Goal: Task Accomplishment & Management: Use online tool/utility

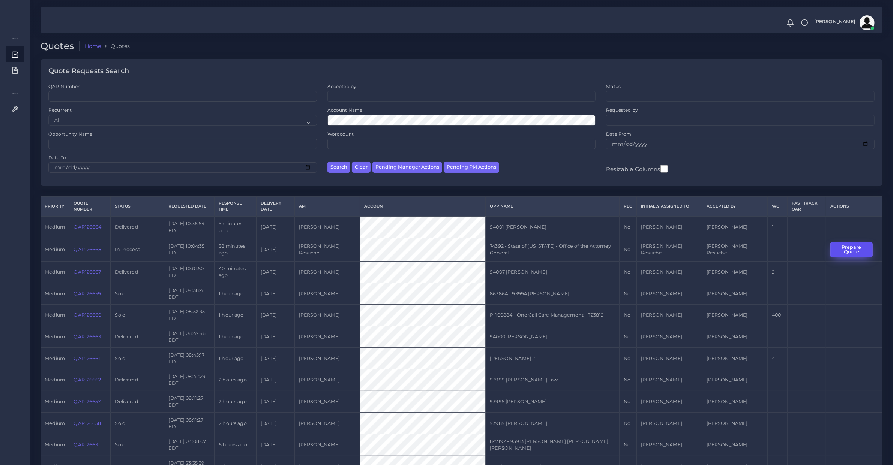
click at [855, 250] on button "Prepare Quote" at bounding box center [851, 249] width 42 height 15
click at [391, 166] on button "Pending Manager Actions" at bounding box center [407, 167] width 70 height 11
select select "awaiting_manager_initial_review"
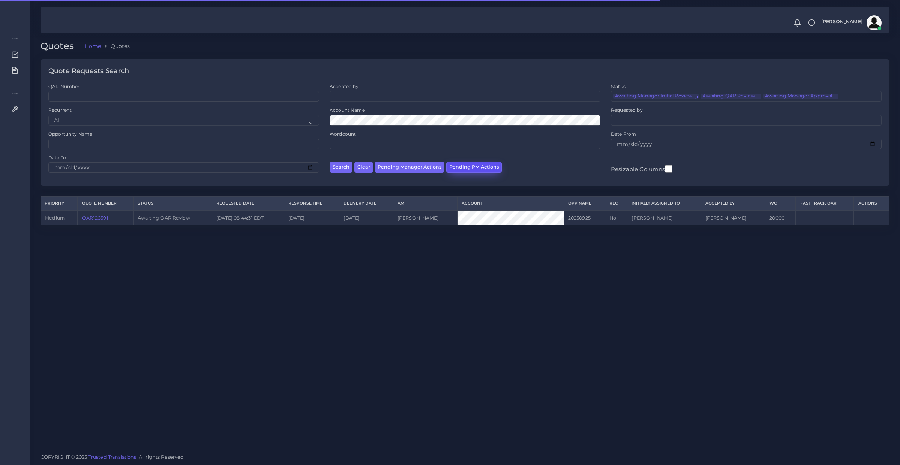
click at [486, 163] on button "Pending PM Actions" at bounding box center [474, 167] width 56 height 11
select select "awaiting_acceptance"
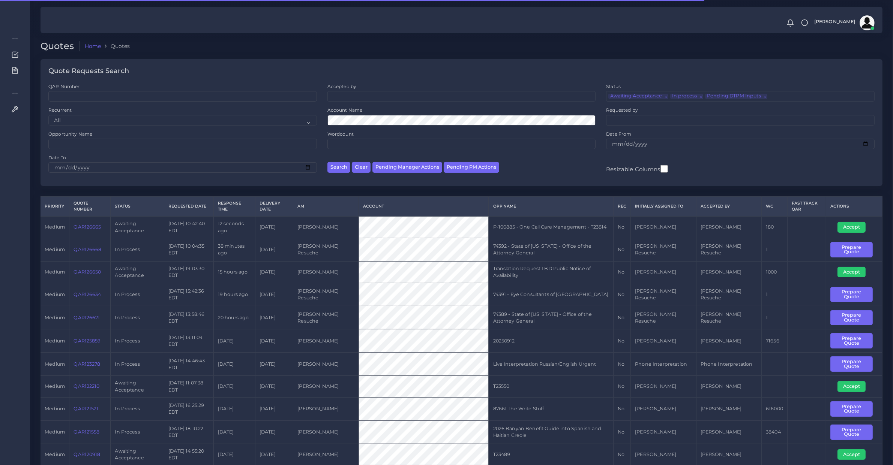
click at [89, 231] on td "QAR126665" at bounding box center [89, 227] width 41 height 22
drag, startPoint x: 89, startPoint y: 231, endPoint x: 95, endPoint y: 233, distance: 6.1
click at [92, 232] on td "QAR126665" at bounding box center [89, 227] width 41 height 22
copy link "QAR126665"
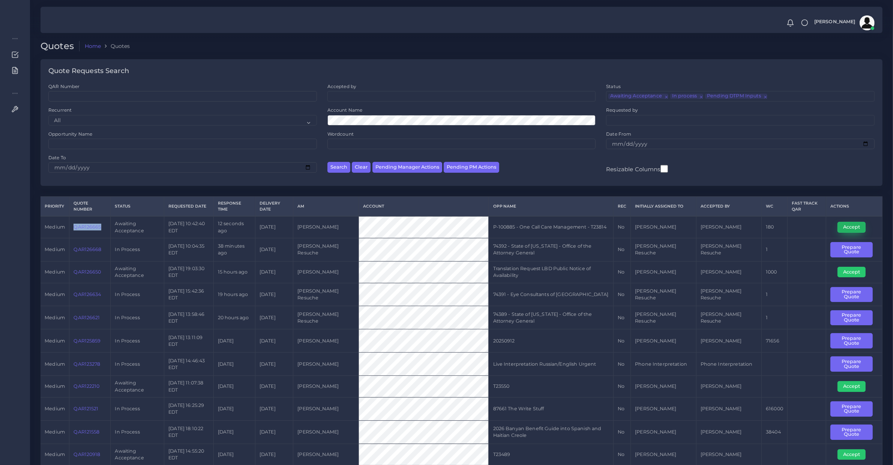
click at [855, 229] on button "Accept" at bounding box center [852, 227] width 28 height 11
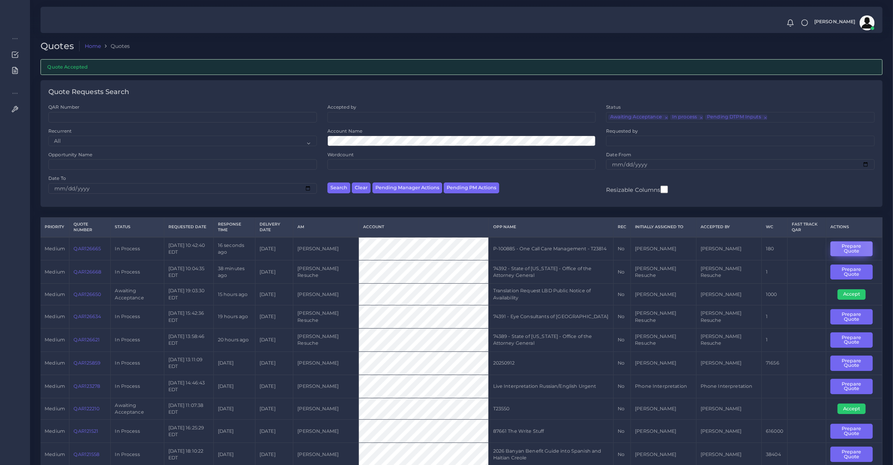
click at [847, 249] on button "Prepare Quote" at bounding box center [851, 249] width 42 height 15
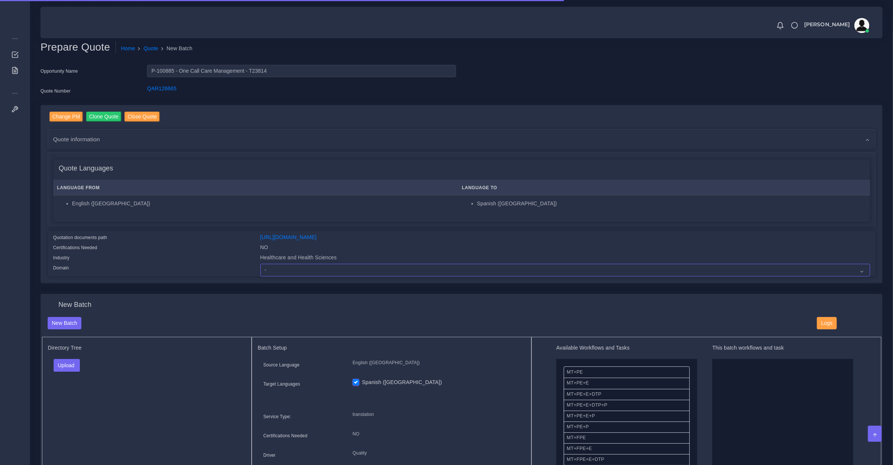
click at [326, 272] on select "- Advertising and Media Agriculture, Forestry and Fishing Architecture, Buildin…" at bounding box center [565, 270] width 610 height 13
select select "Healthcare and Health Sciences"
click at [260, 264] on select "- Advertising and Media Agriculture, Forestry and Fishing Architecture, Buildin…" at bounding box center [565, 270] width 610 height 13
drag, startPoint x: 53, startPoint y: 367, endPoint x: 59, endPoint y: 366, distance: 6.4
click at [57, 366] on div "Upload Folder Files un/check all" at bounding box center [147, 368] width 198 height 18
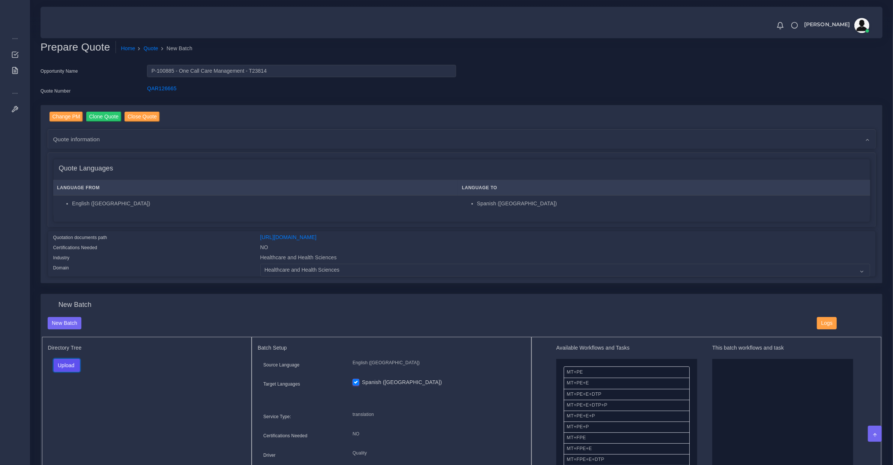
drag, startPoint x: 60, startPoint y: 366, endPoint x: 64, endPoint y: 371, distance: 5.3
click at [61, 366] on button "Upload" at bounding box center [67, 365] width 27 height 13
click at [65, 389] on label "Files" at bounding box center [80, 393] width 52 height 9
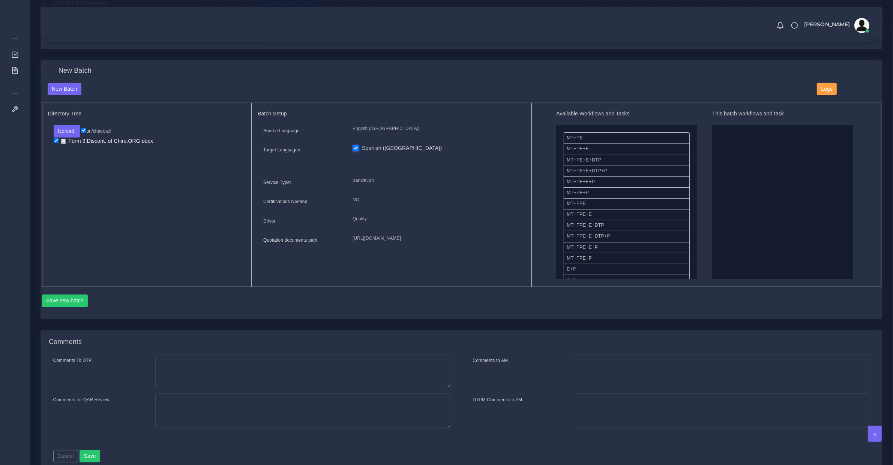
scroll to position [78, 0]
drag, startPoint x: 869, startPoint y: 224, endPoint x: 888, endPoint y: 217, distance: 19.9
click at [82, 305] on button "Save new batch" at bounding box center [65, 301] width 46 height 13
click at [68, 297] on button "Save new batch" at bounding box center [65, 301] width 46 height 13
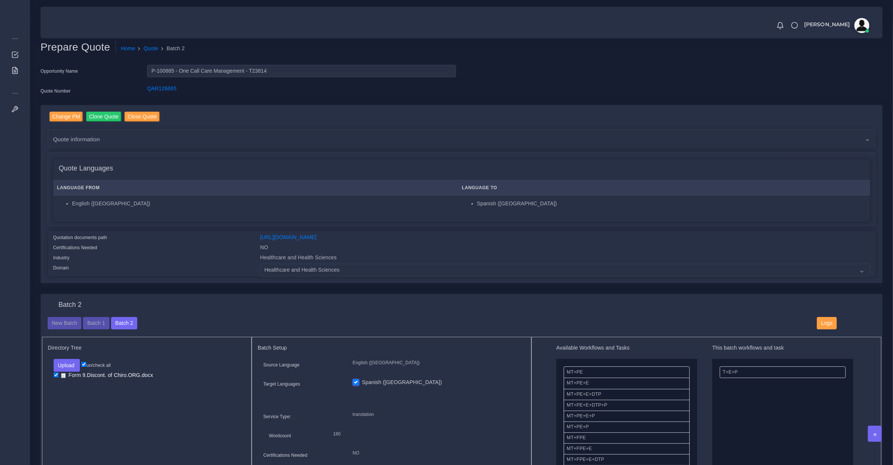
scroll to position [312, 0]
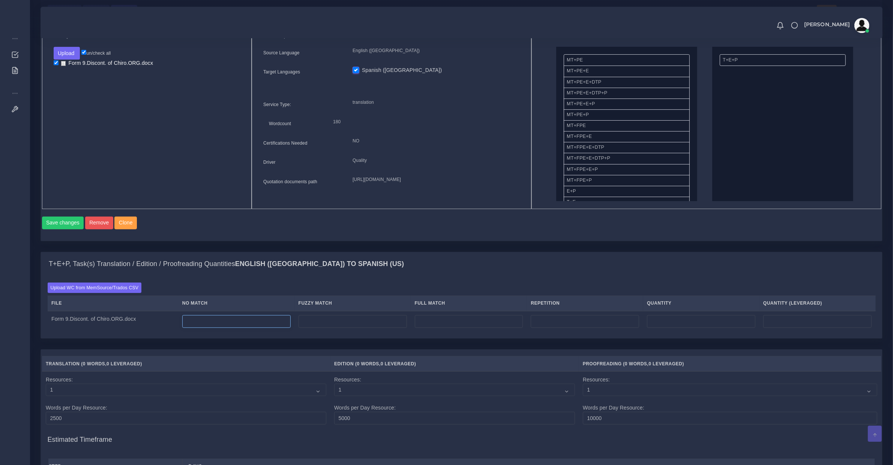
click at [233, 325] on input "number" at bounding box center [236, 321] width 108 height 13
type input "157"
type input "13"
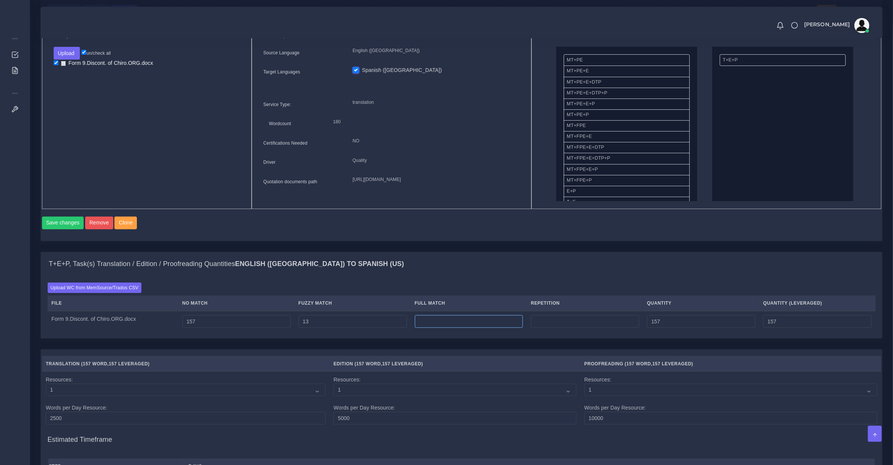
type input "170"
type input "163"
type input "3"
type input "173"
type input "164"
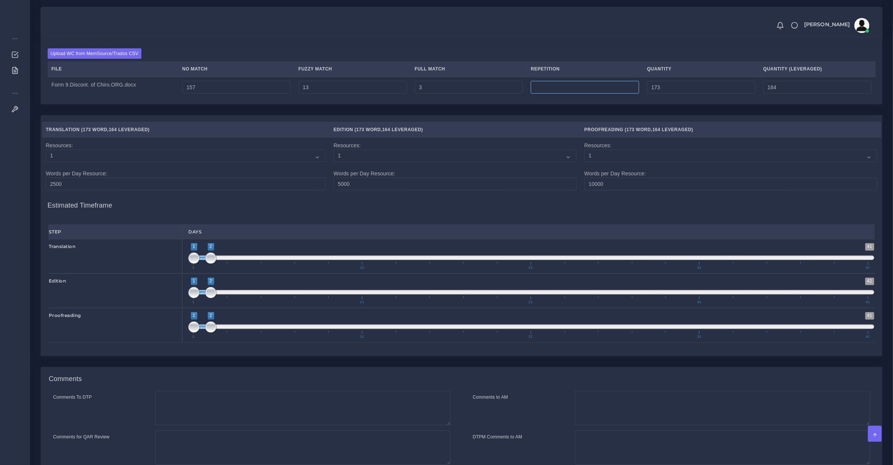
scroll to position [624, 0]
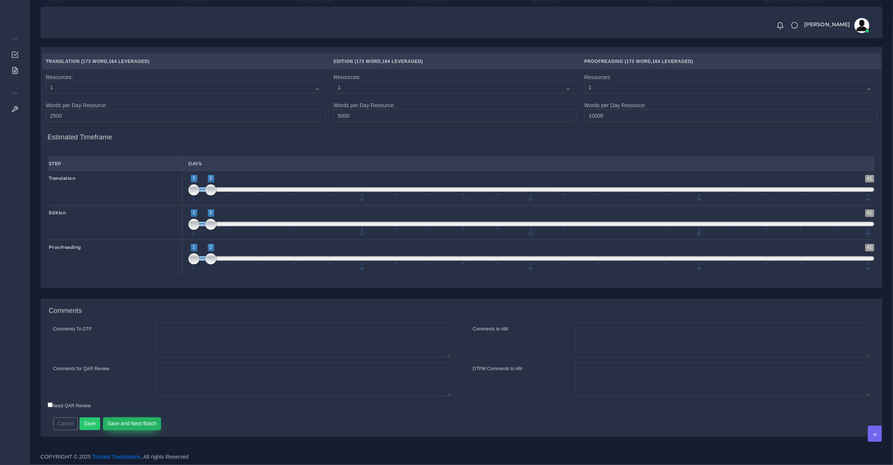
type input "0"
click at [149, 422] on button "Save and Next Batch" at bounding box center [132, 424] width 58 height 13
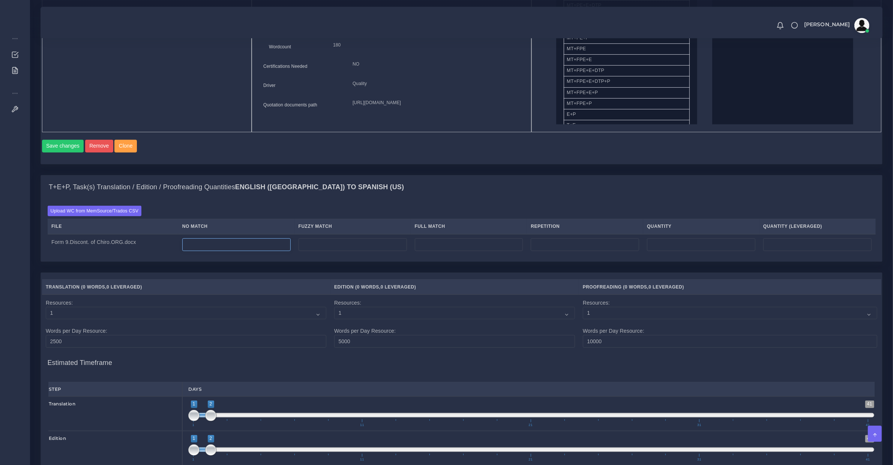
click at [250, 246] on input "number" at bounding box center [236, 245] width 108 height 13
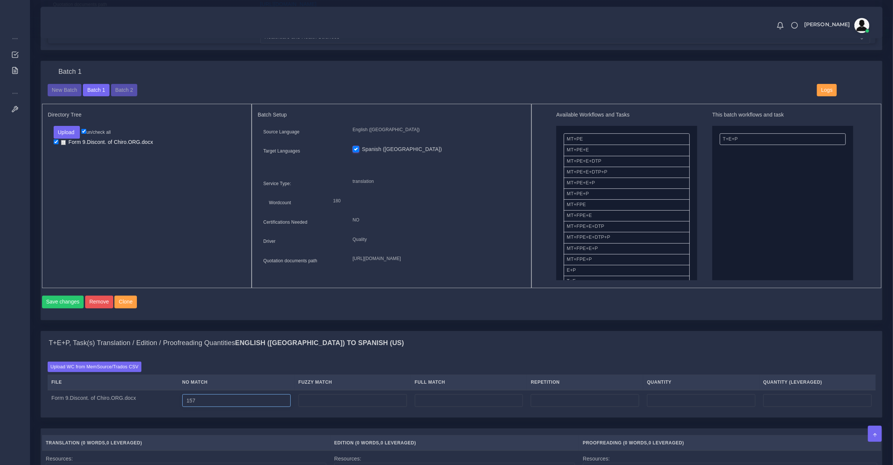
type input "157"
type input "13"
type input "170"
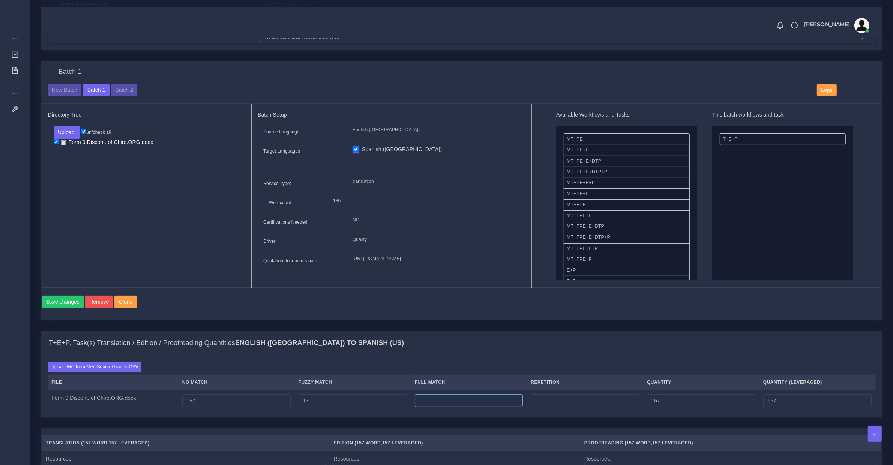
type input "163"
type input "3"
type input "173"
type input "164"
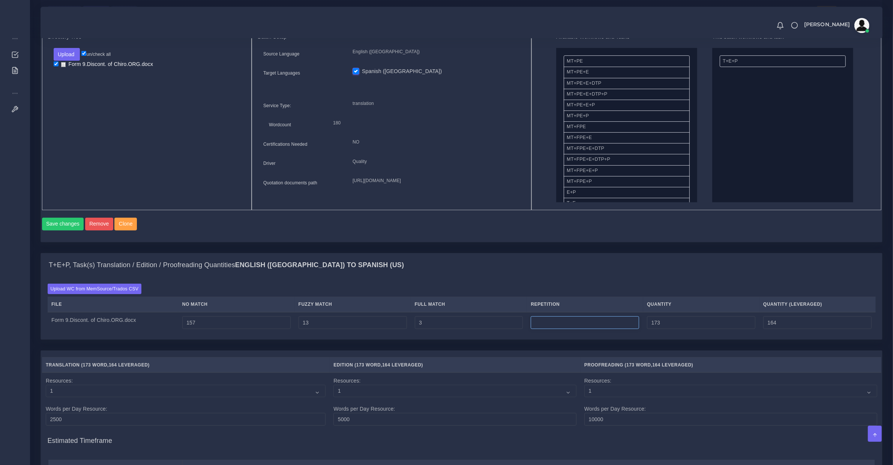
scroll to position [624, 0]
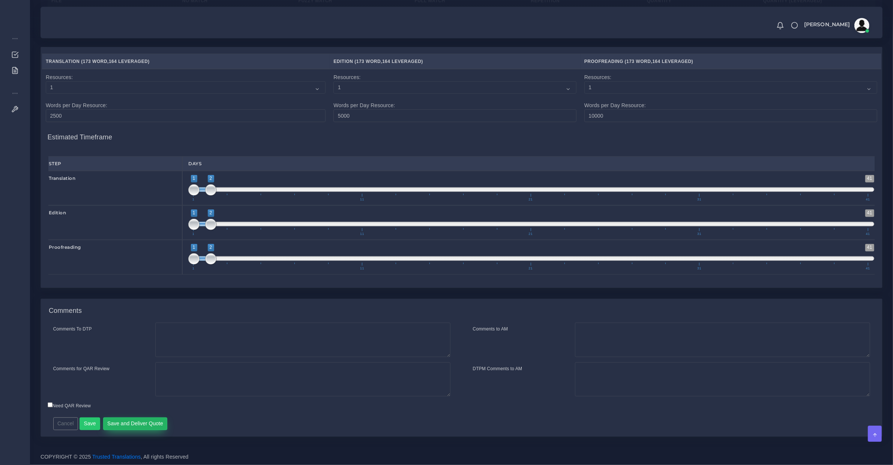
type input "0"
click at [149, 425] on button "Save and Deliver Quote" at bounding box center [135, 424] width 65 height 13
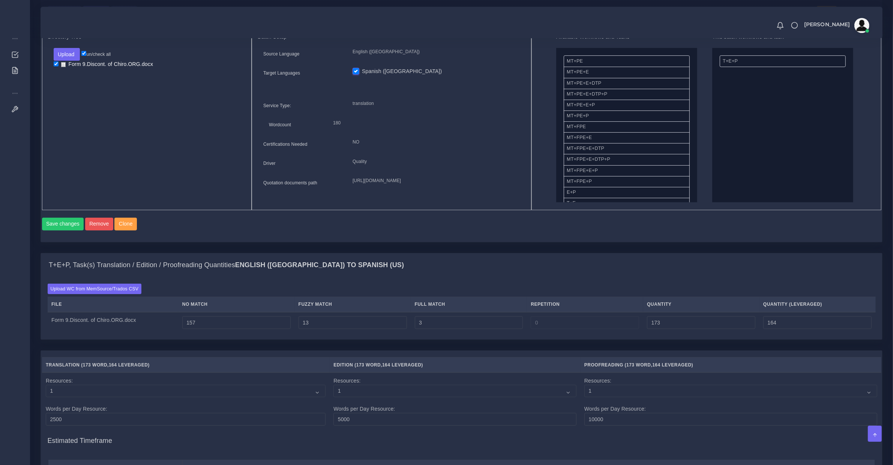
scroll to position [0, 0]
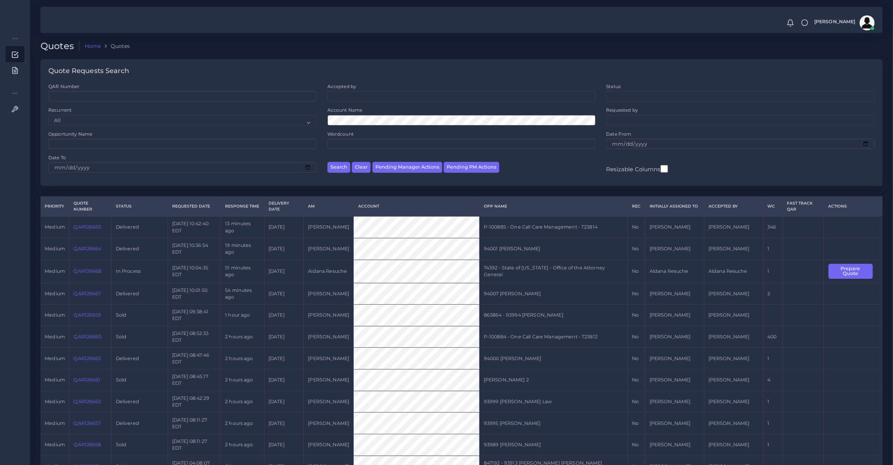
click at [95, 229] on link "QAR126665" at bounding box center [87, 227] width 27 height 6
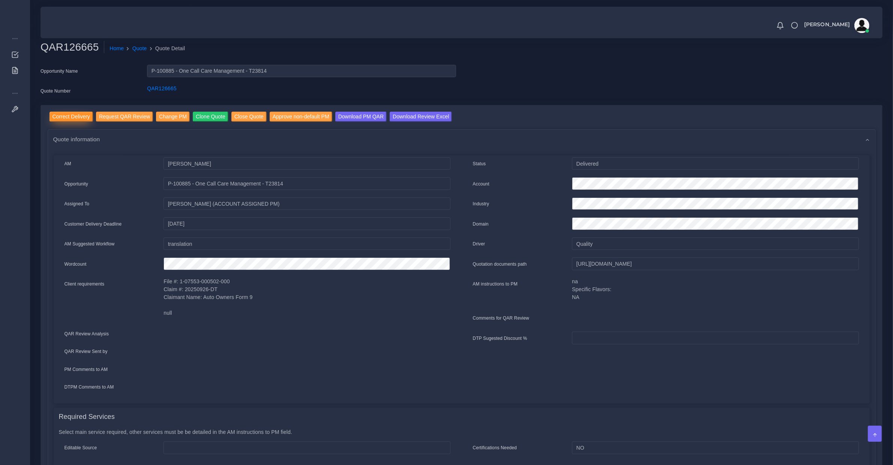
click at [74, 117] on input "Correct Delivery" at bounding box center [72, 117] width 44 height 10
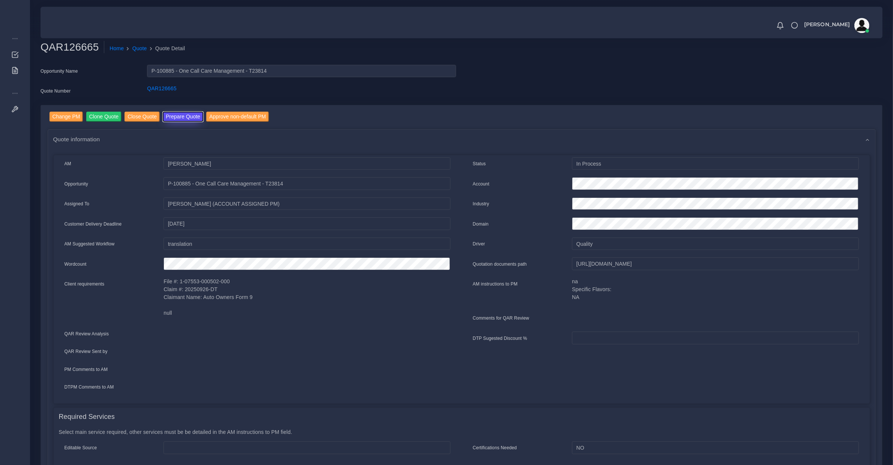
click at [176, 120] on button "Prepare Quote" at bounding box center [183, 117] width 41 height 10
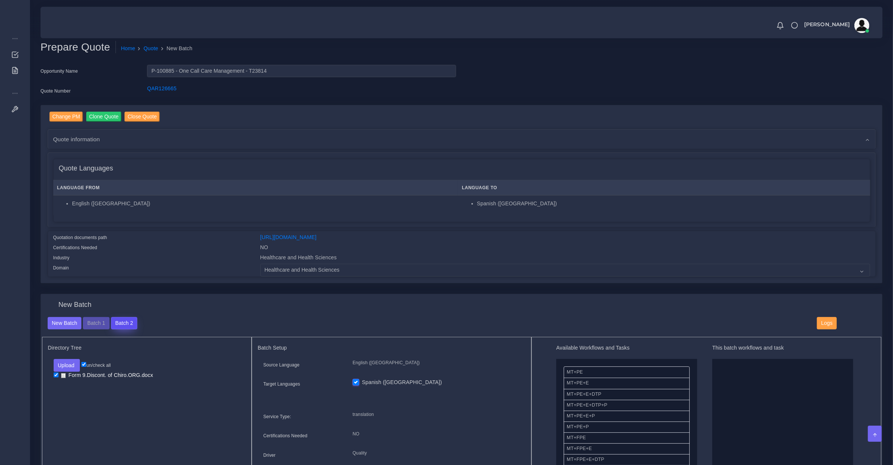
click at [120, 326] on button "Batch 2" at bounding box center [124, 323] width 26 height 13
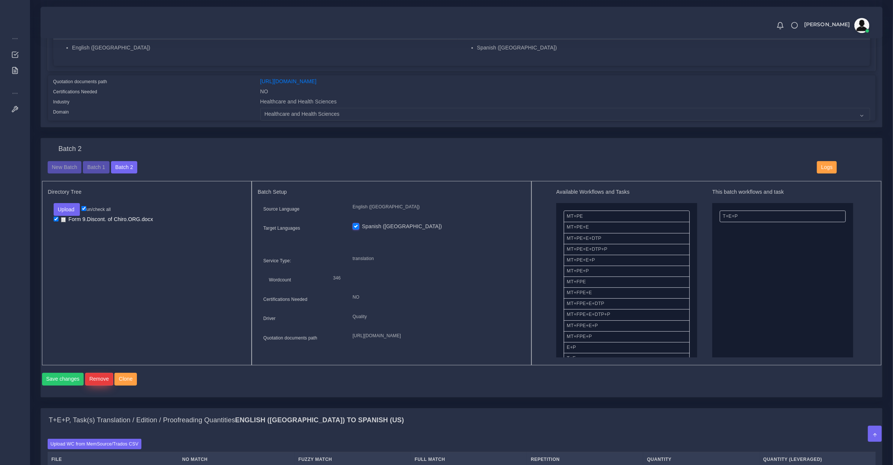
click at [95, 386] on button "Remove" at bounding box center [99, 379] width 28 height 13
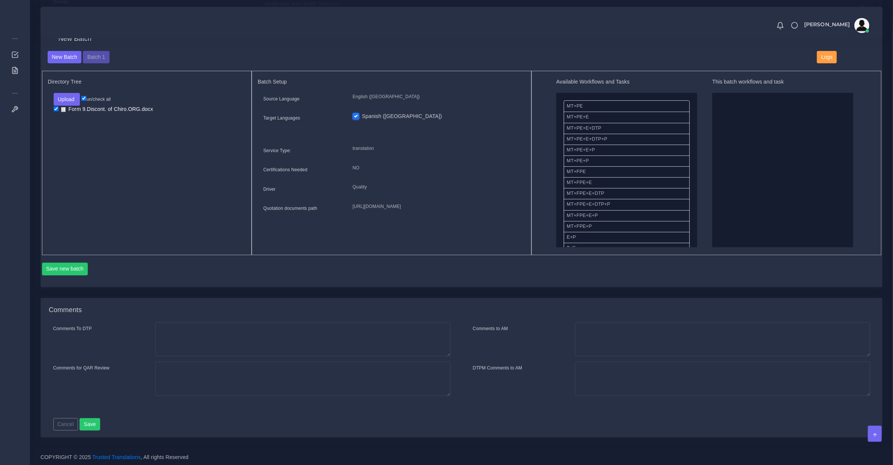
scroll to position [188, 0]
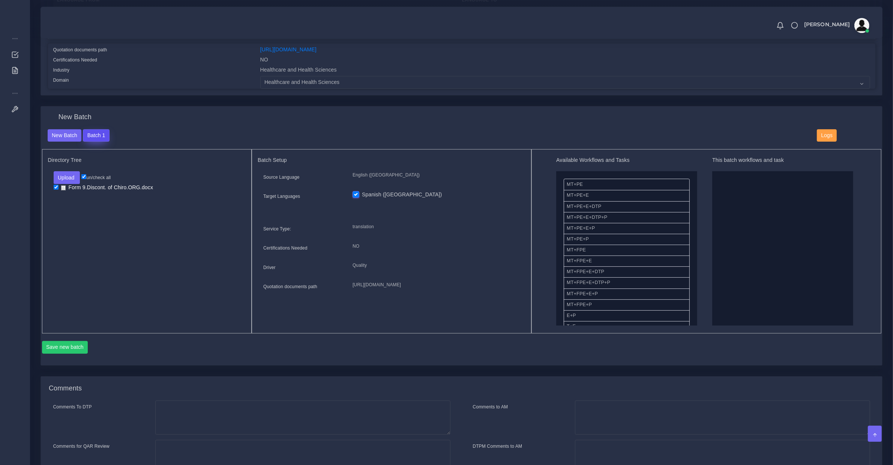
click at [88, 138] on button "Batch 1" at bounding box center [96, 135] width 26 height 13
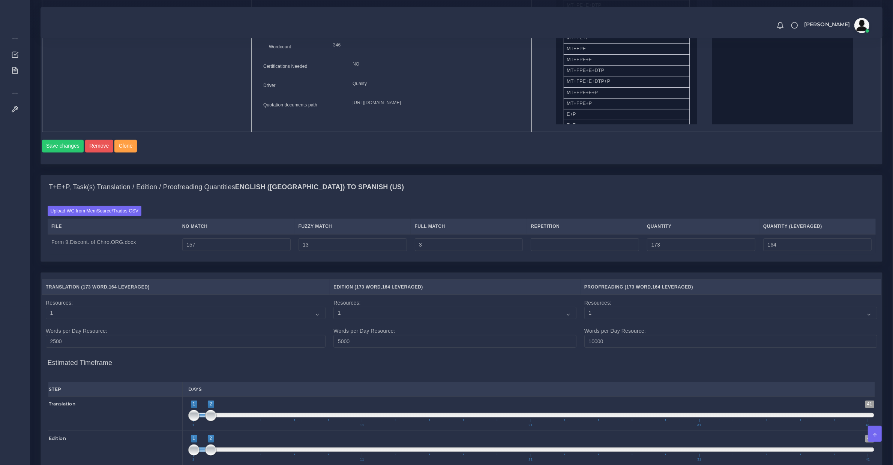
scroll to position [624, 0]
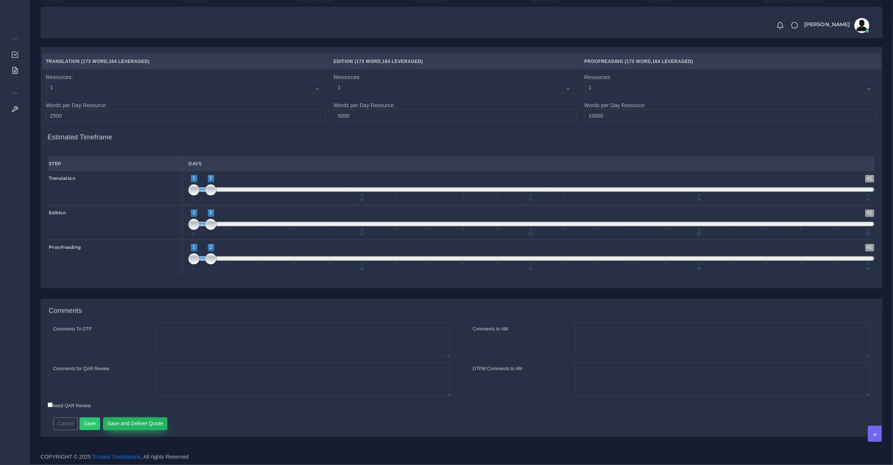
click at [132, 424] on button "Save and Deliver Quote" at bounding box center [135, 424] width 65 height 13
